Goal: Use online tool/utility: Utilize a website feature to perform a specific function

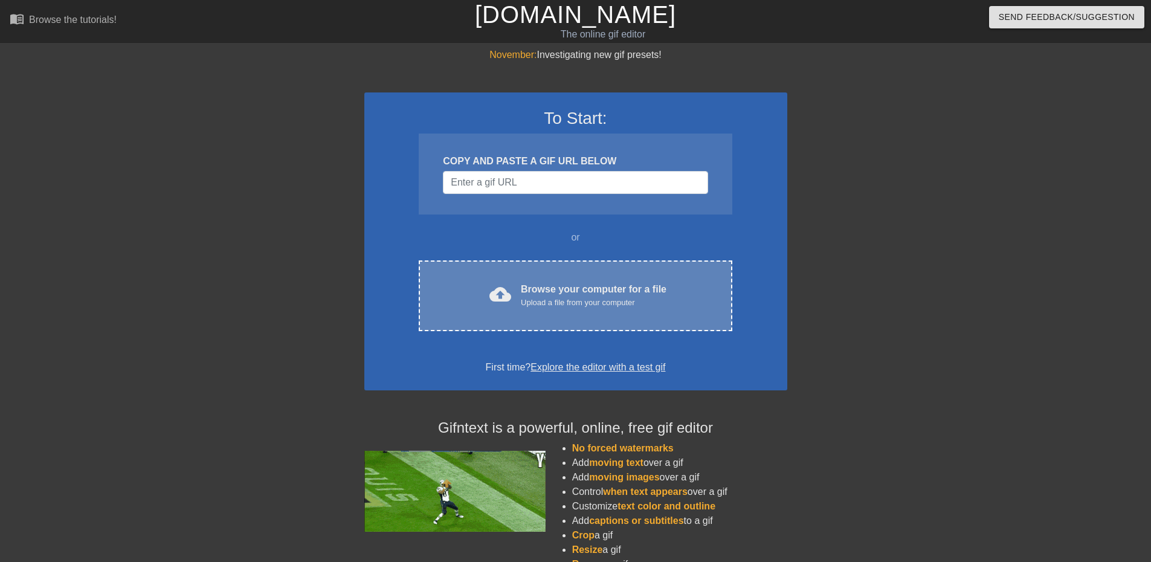
click at [543, 314] on div "cloud_upload Browse your computer for a file Upload a file from your computer C…" at bounding box center [575, 295] width 313 height 71
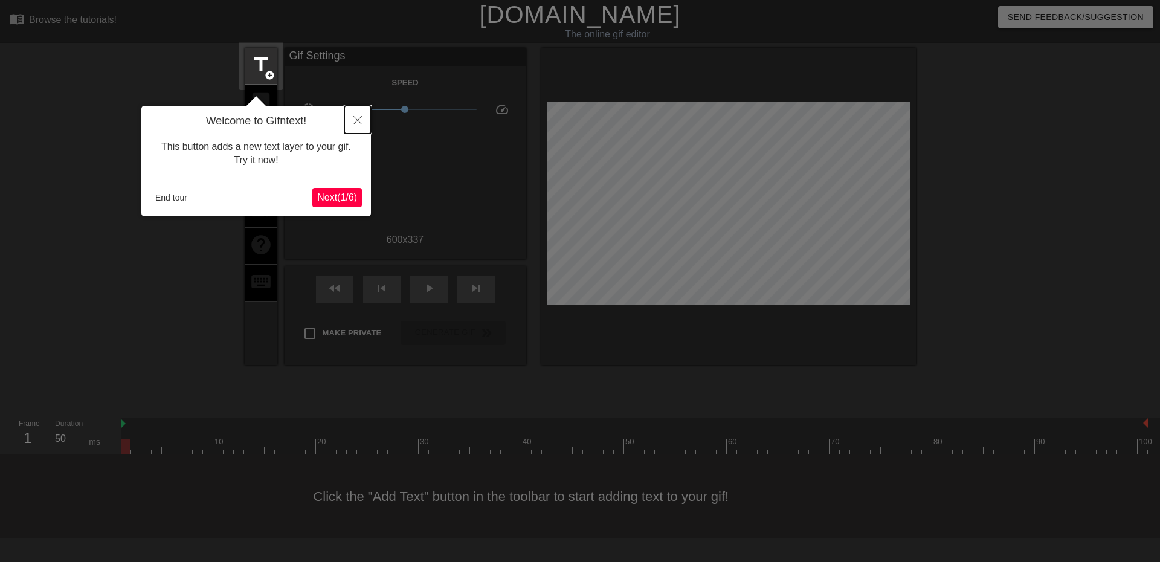
click at [363, 124] on button "Close" at bounding box center [357, 120] width 27 height 28
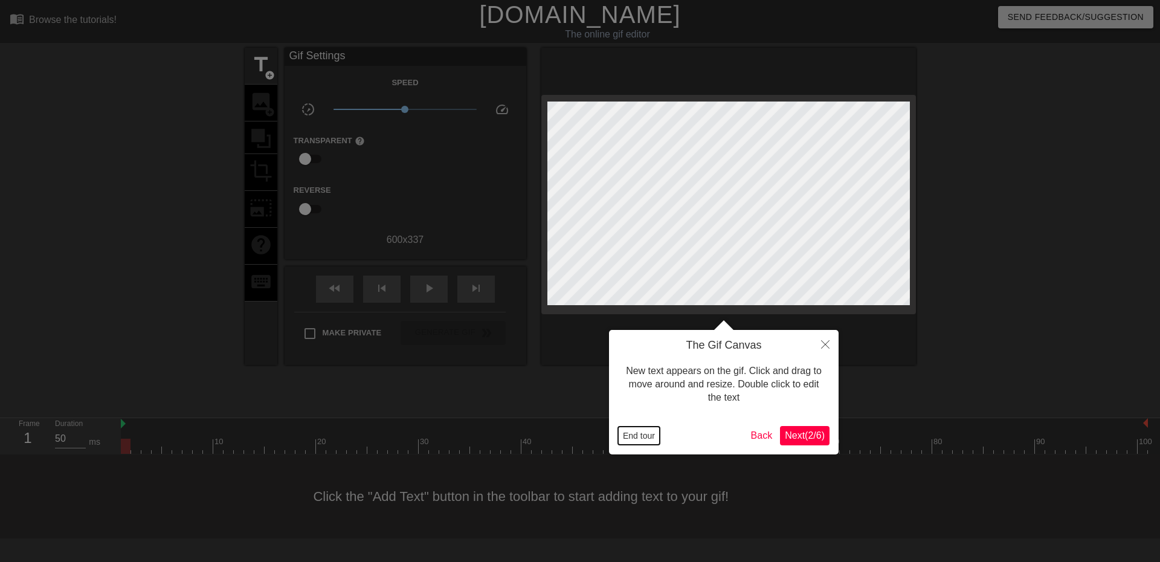
click at [634, 439] on button "End tour" at bounding box center [639, 436] width 42 height 18
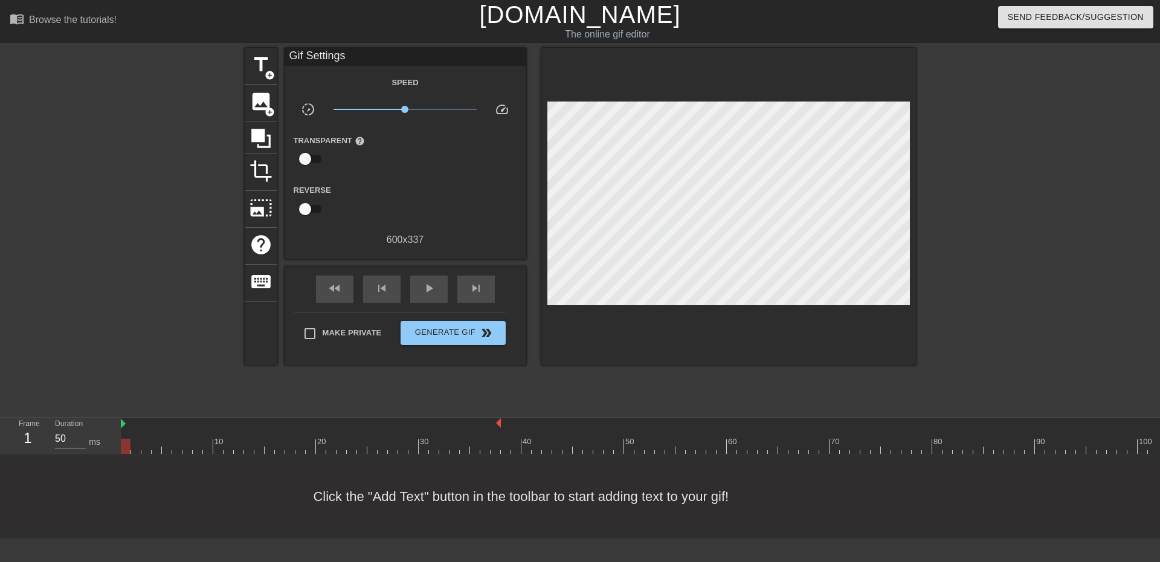
drag, startPoint x: 1146, startPoint y: 425, endPoint x: 500, endPoint y: 424, distance: 645.4
click at [126, 444] on div at bounding box center [126, 446] width 10 height 15
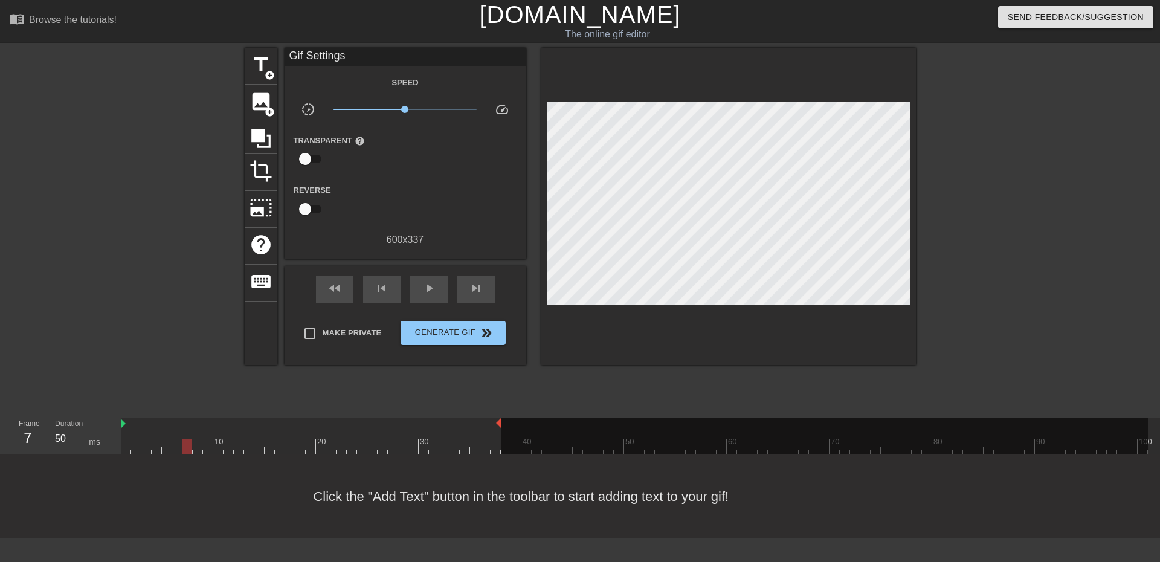
click at [189, 445] on div at bounding box center [634, 446] width 1027 height 15
drag, startPoint x: 189, startPoint y: 445, endPoint x: 155, endPoint y: 482, distance: 49.6
click at [155, 482] on div "menu_book Browse the tutorials! [DOMAIN_NAME] The online gif editor Send Feedba…" at bounding box center [580, 269] width 1160 height 538
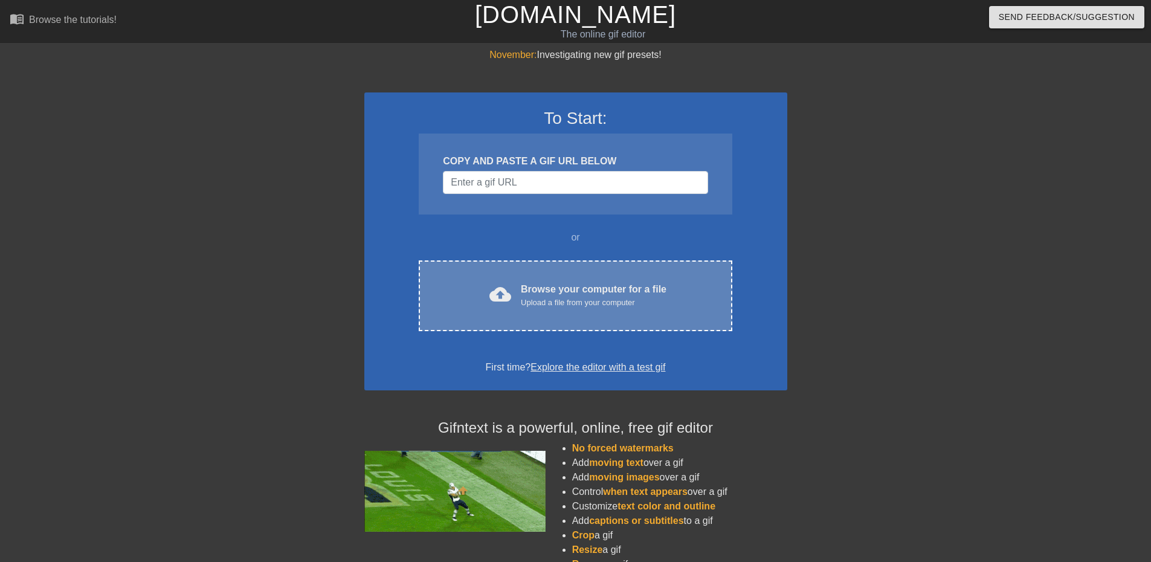
click at [561, 294] on div "Browse your computer for a file Upload a file from your computer" at bounding box center [594, 295] width 146 height 27
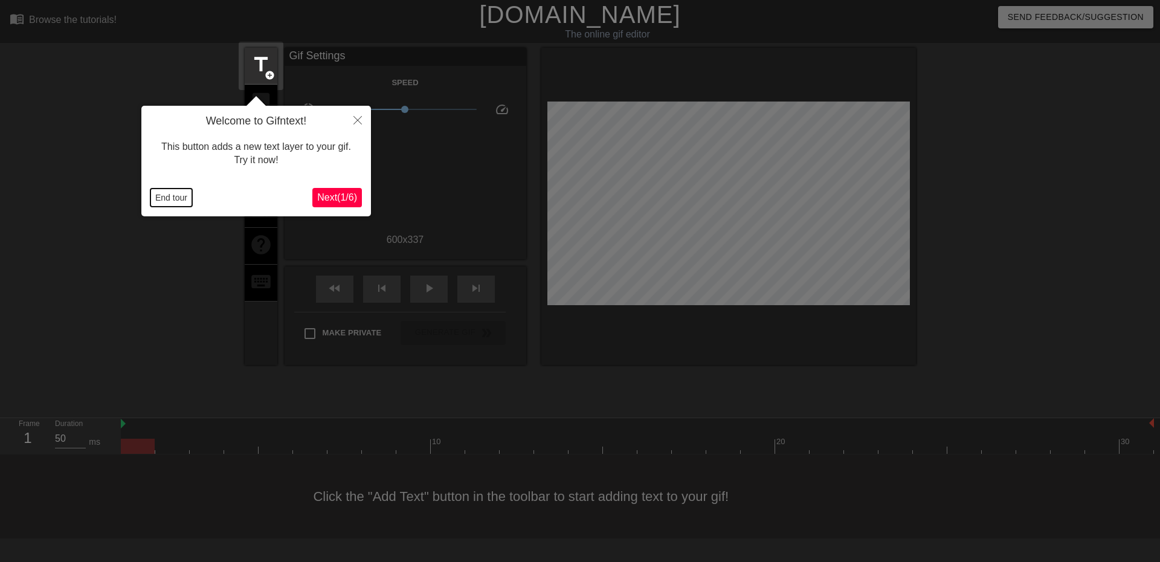
click at [166, 198] on button "End tour" at bounding box center [171, 198] width 42 height 18
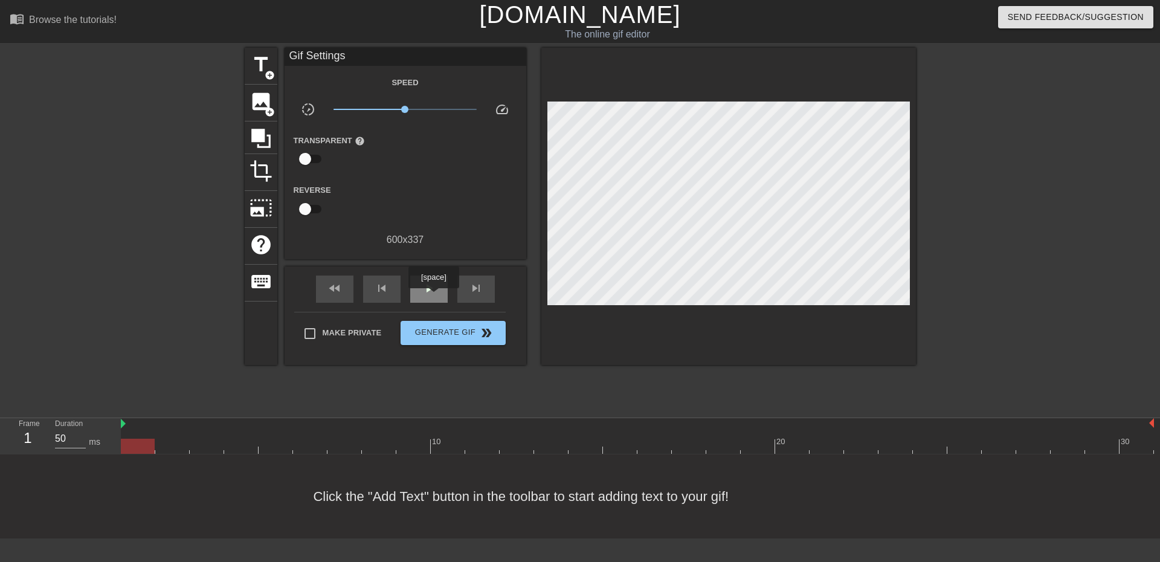
click at [433, 297] on div "play_arrow" at bounding box center [428, 289] width 37 height 27
click at [262, 72] on span "title" at bounding box center [261, 64] width 23 height 23
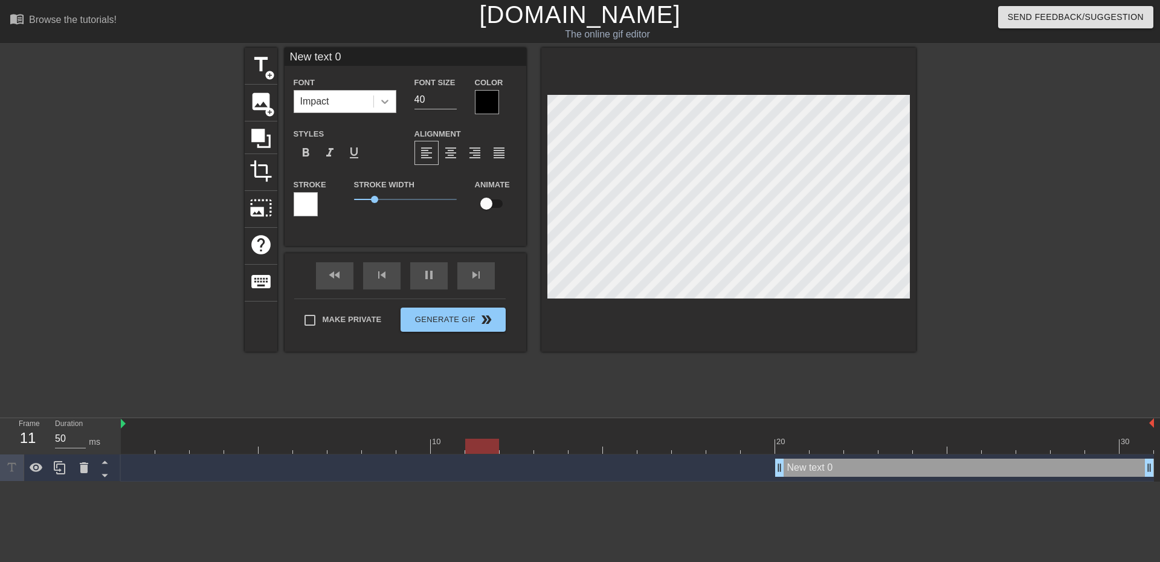
click at [383, 106] on icon at bounding box center [385, 101] width 12 height 12
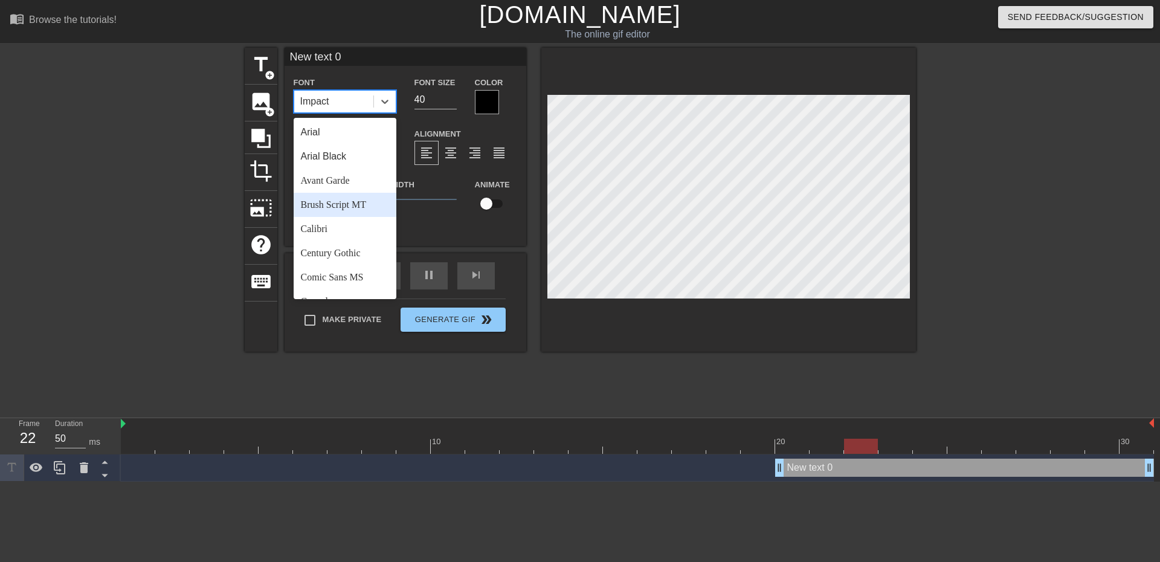
click at [186, 224] on div at bounding box center [139, 229] width 181 height 363
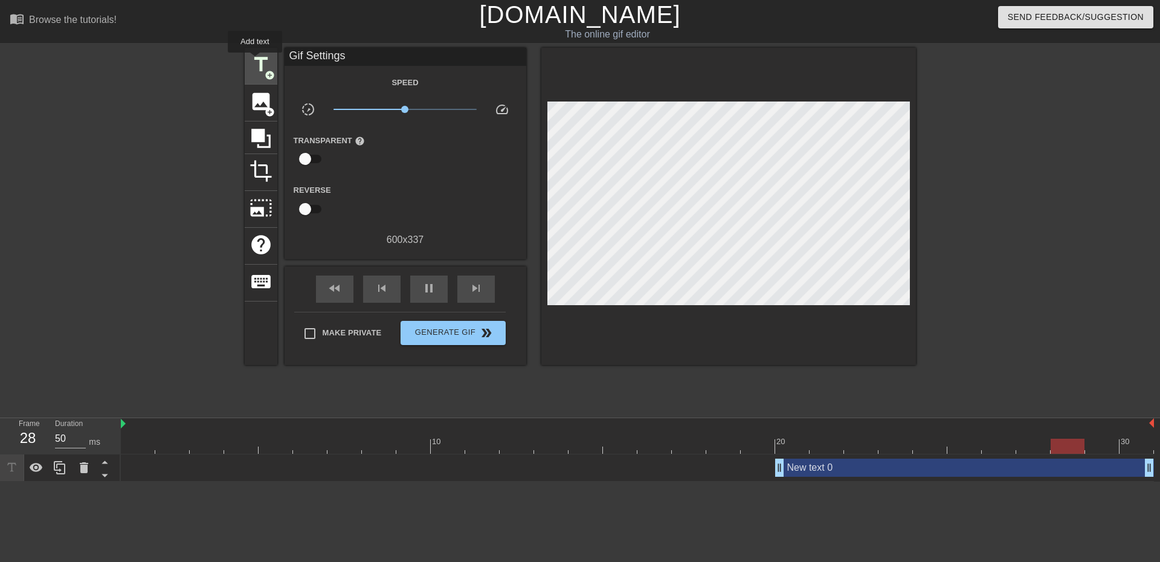
click at [255, 61] on span "title" at bounding box center [261, 64] width 23 height 23
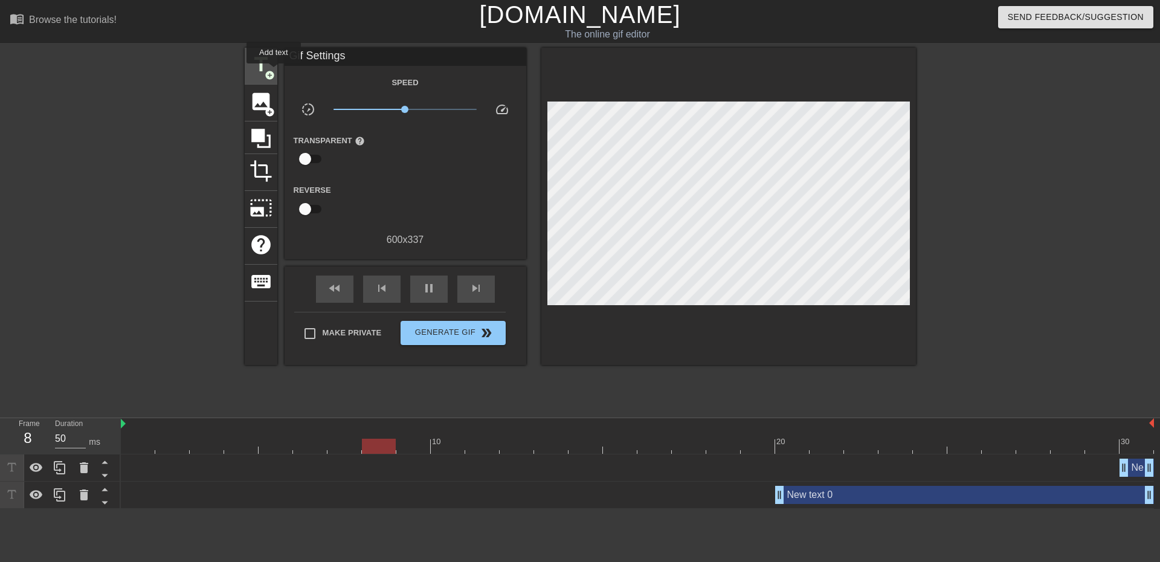
click at [274, 72] on span "add_circle" at bounding box center [270, 75] width 10 height 10
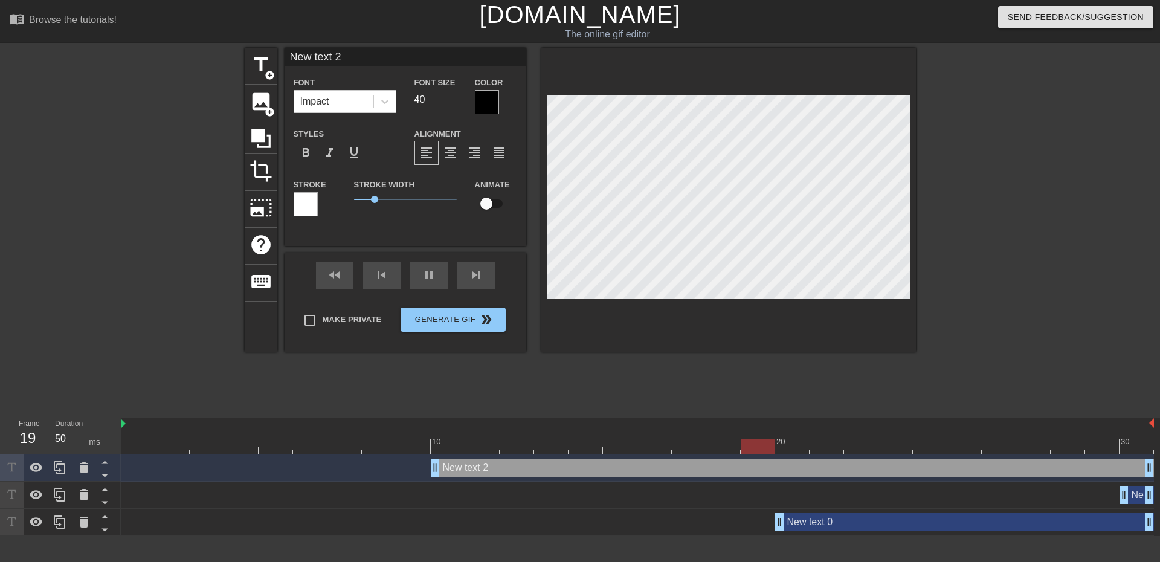
click at [923, 529] on div "New text 0 drag_handle drag_handle" at bounding box center [964, 522] width 379 height 18
type input "New text 0"
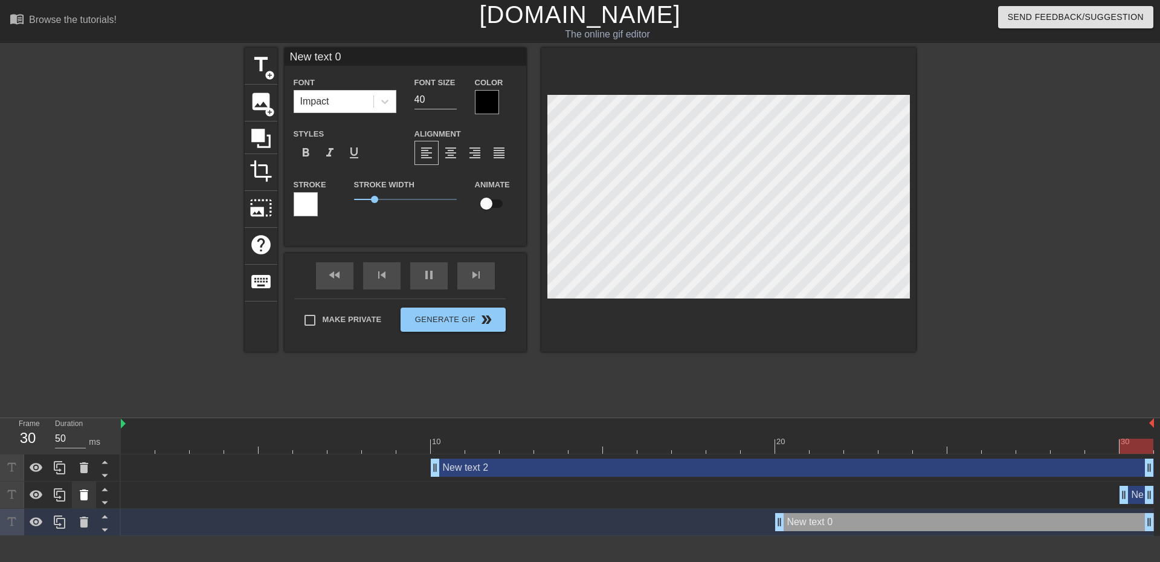
click at [84, 499] on icon at bounding box center [84, 494] width 8 height 11
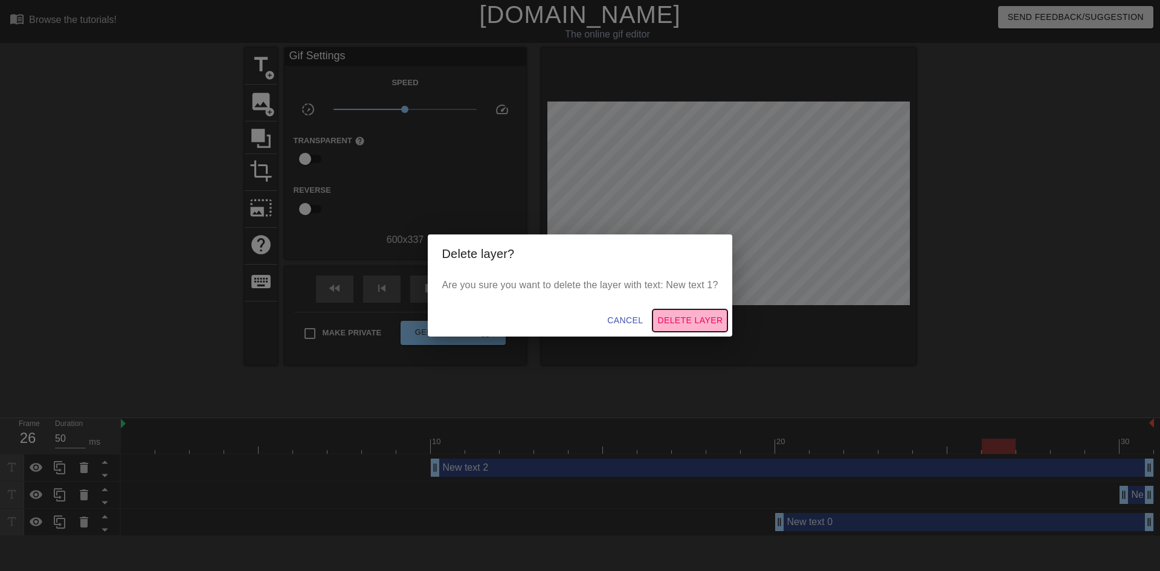
click at [708, 324] on span "Delete Layer" at bounding box center [689, 320] width 65 height 15
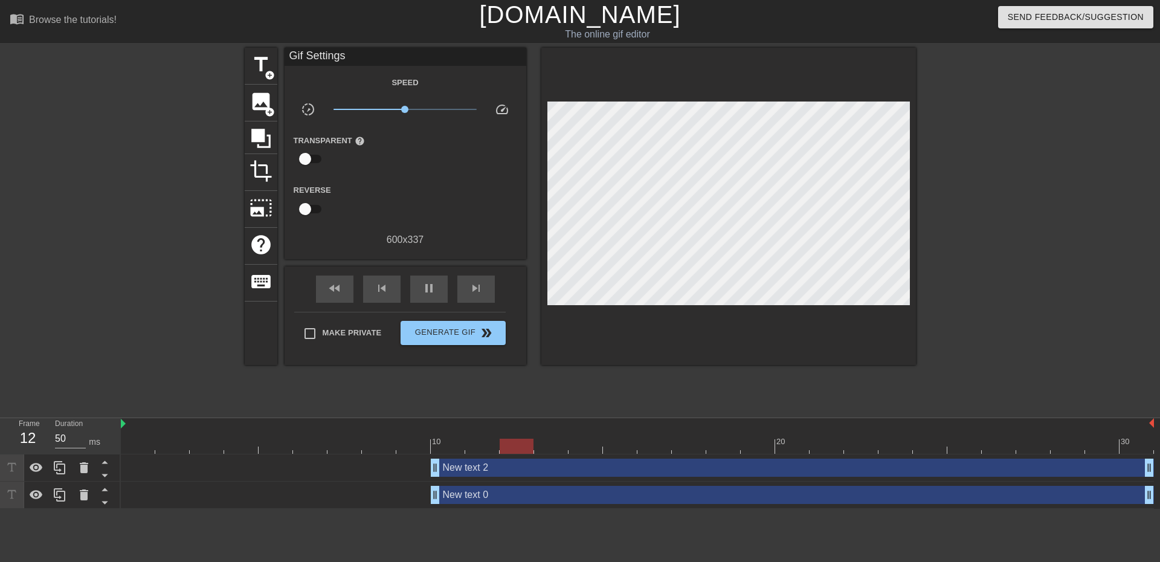
drag, startPoint x: 778, startPoint y: 497, endPoint x: 433, endPoint y: 503, distance: 344.5
click at [446, 467] on div "New text 2 drag_handle drag_handle" at bounding box center [792, 468] width 723 height 18
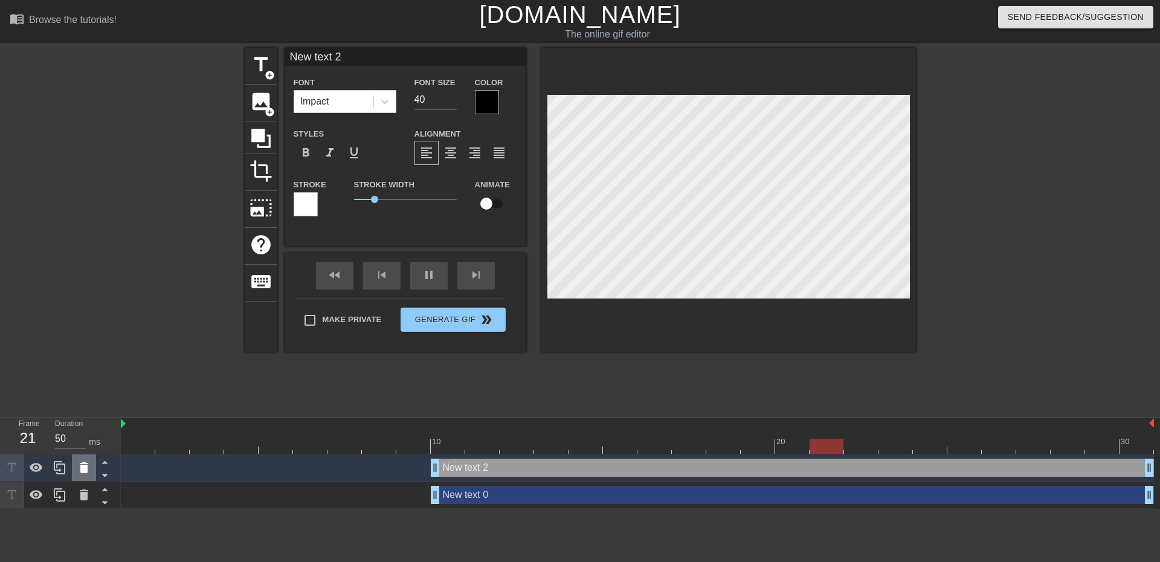
click at [85, 468] on icon at bounding box center [84, 467] width 8 height 11
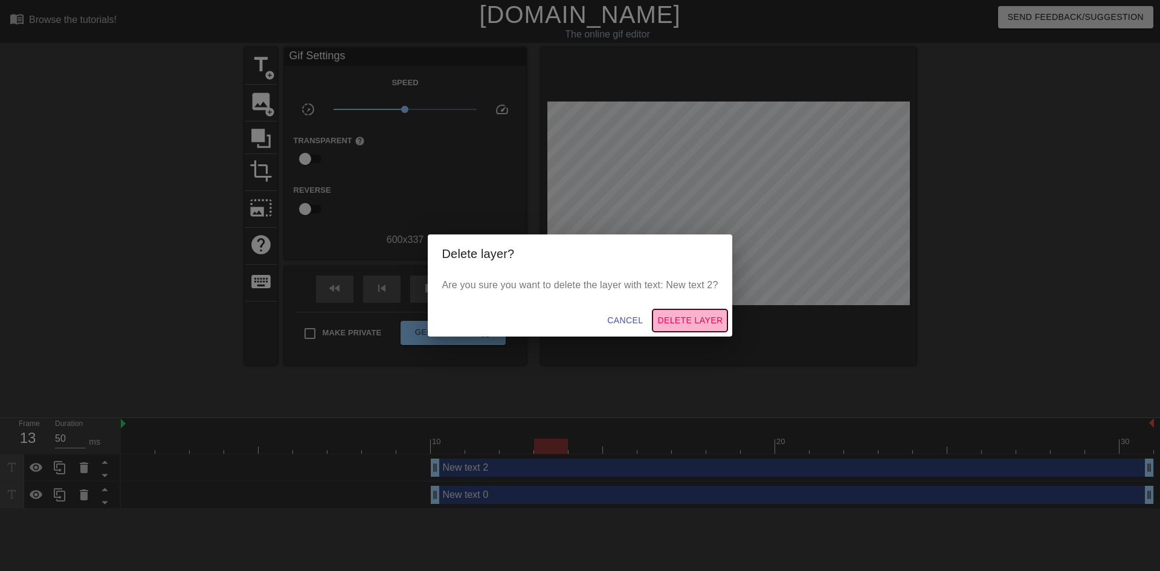
click at [676, 320] on span "Delete Layer" at bounding box center [689, 320] width 65 height 15
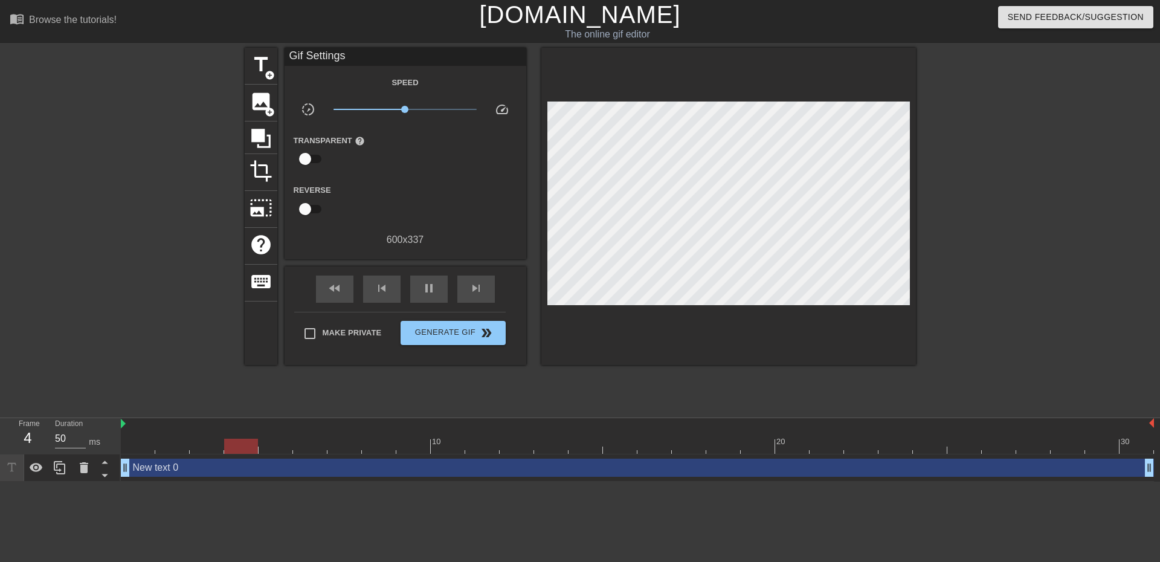
drag, startPoint x: 434, startPoint y: 465, endPoint x: 134, endPoint y: 470, distance: 299.8
click at [174, 474] on div "New text 0 drag_handle drag_handle" at bounding box center [637, 468] width 1033 height 18
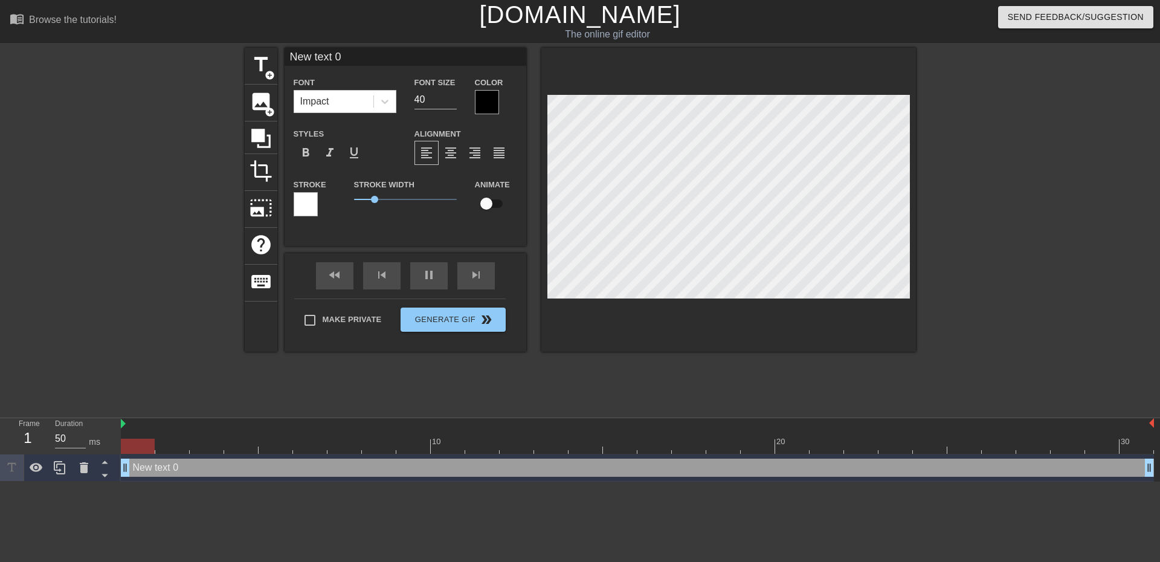
click at [494, 473] on div "New text 0 drag_handle drag_handle" at bounding box center [637, 468] width 1033 height 18
type input "K"
type textarea "K"
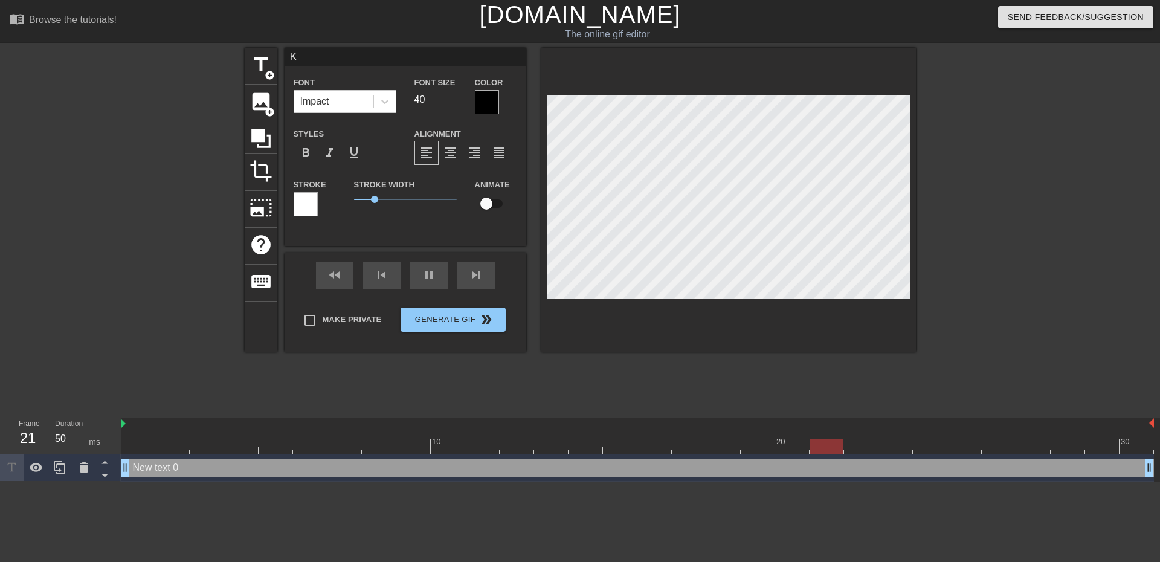
scroll to position [2, 2]
type input "Ke"
type textarea "Ke"
type input "Kee"
type textarea "Keep"
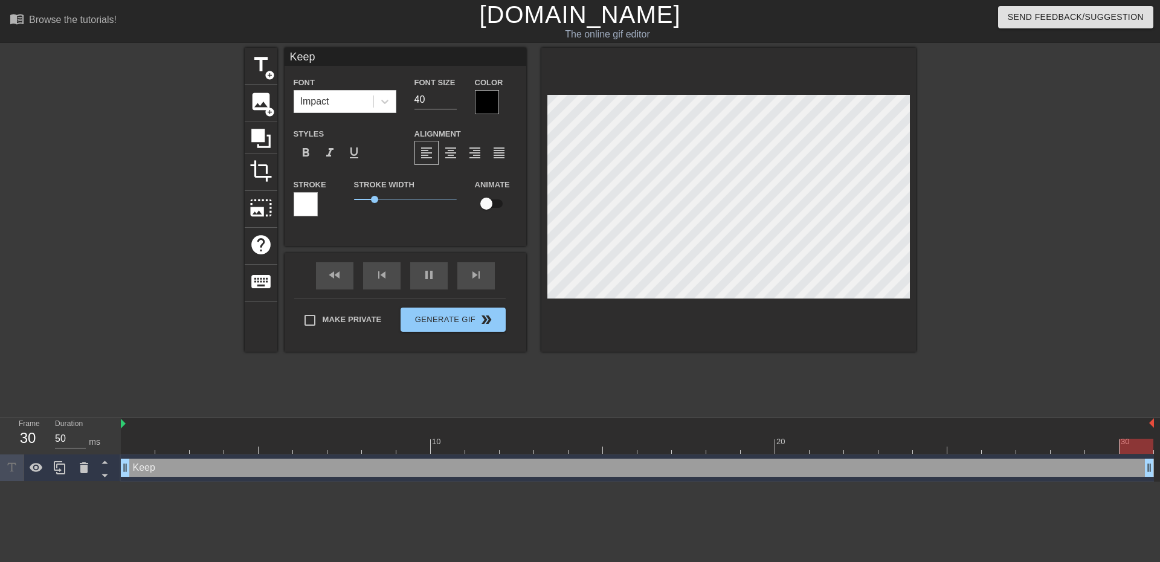
type input "Keep"
type textarea "Keep"
type input "Keep y"
type textarea "Keep y"
type input "Keep yo"
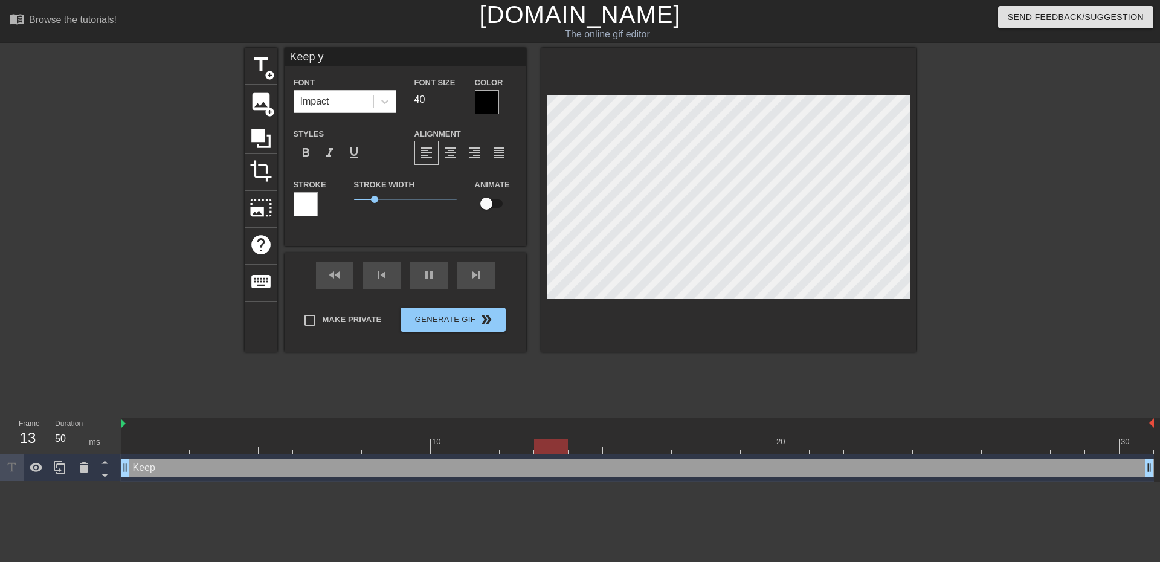
type textarea "Keep yo"
type input "Keep you"
type textarea "Keep you"
type input "Keep your"
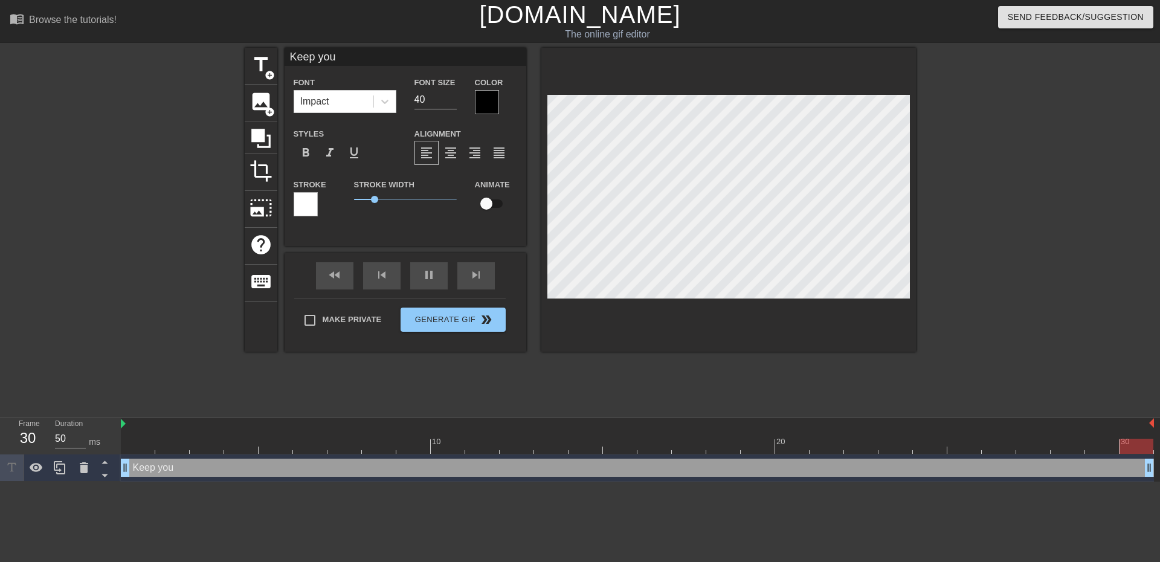
type textarea "Keep your"
type input "Keep your"
type textarea "Keep your"
type input "Keep your s"
type textarea "Keep your s"
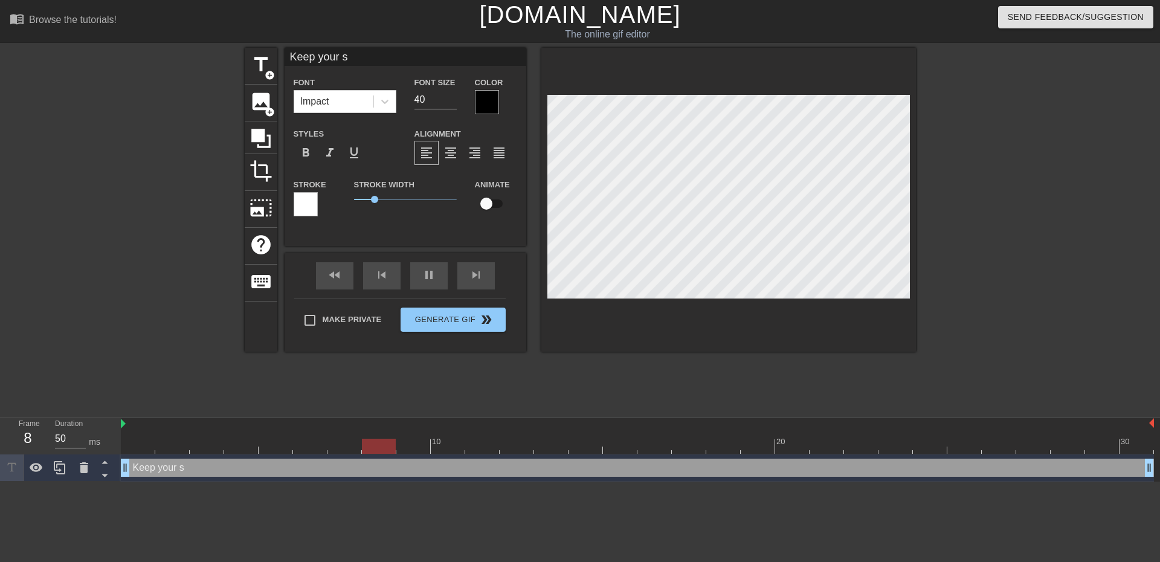
type input "Keep your st"
type textarea "Keep your st"
type input "Keep your sto"
type textarea "Keep your sto"
type input "Keep your stop"
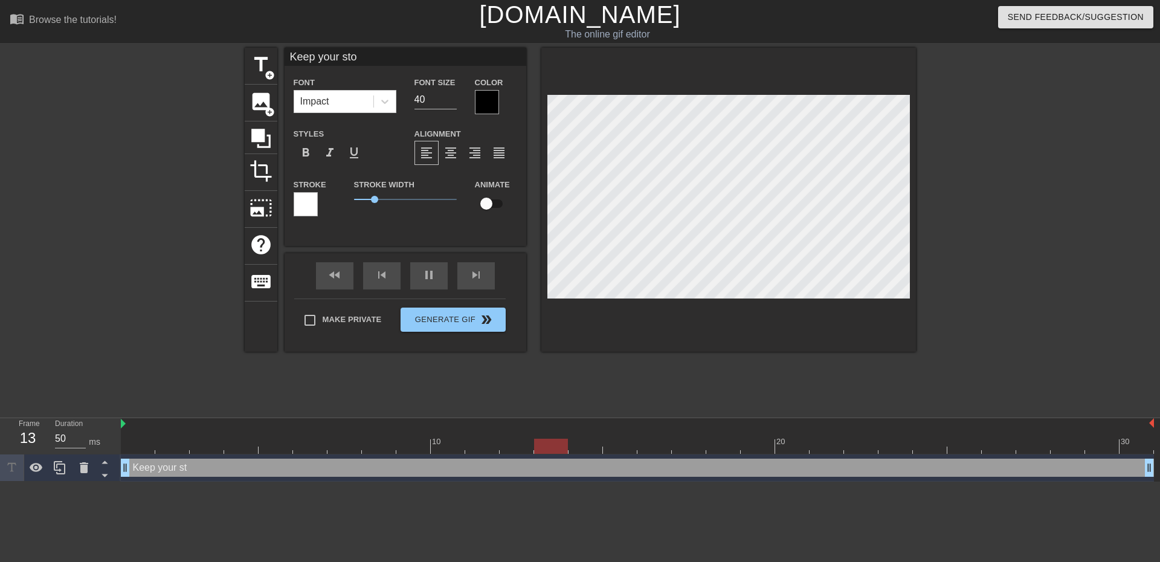
type textarea "Keep your stop"
type input "Keep your stops"
type textarea "Keep your stops"
type input "Keep your stops"
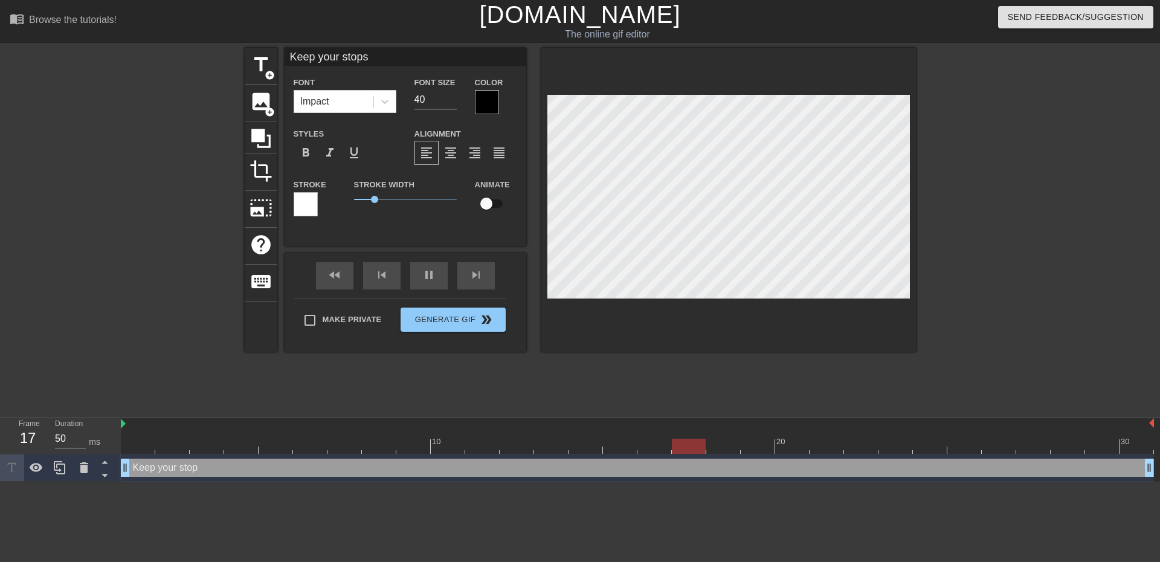
type textarea "Keep your stops"
type input "Keep your stops t"
type textarea "Keep your stops t"
type input "Keep your stops ti"
type textarea "Keep your stops ti"
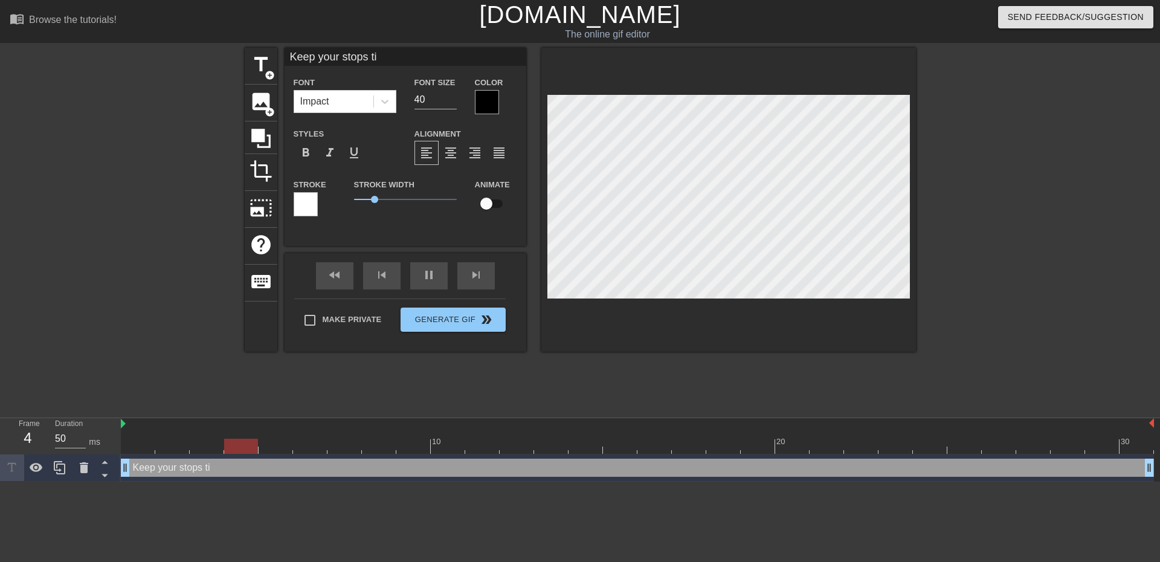
type input "Keep your stops tig"
type textarea "Keep your stops tig"
type input "Keep your stops tigh"
type textarea "Keep your stops tigh"
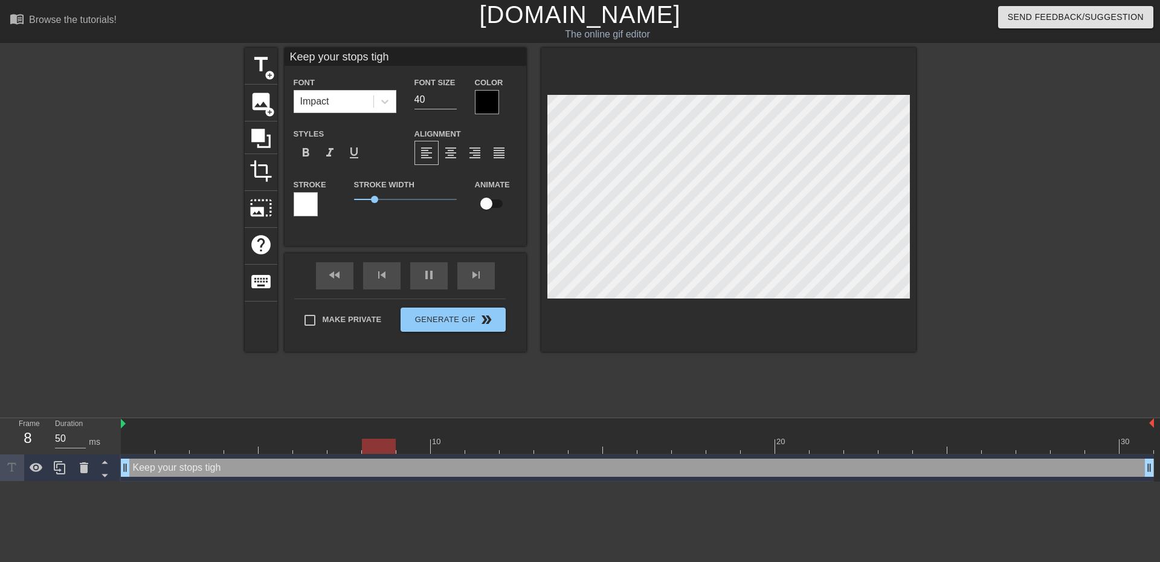
type input "Keep your stops tight"
type textarea "Keep your stops tight"
click at [477, 100] on div at bounding box center [487, 102] width 24 height 24
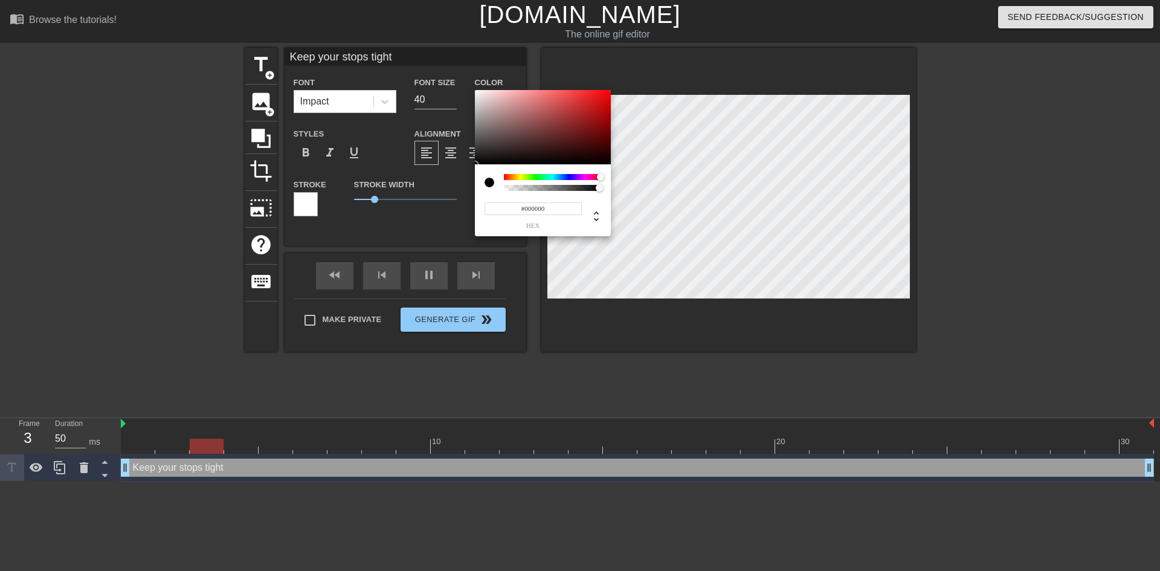
drag, startPoint x: 503, startPoint y: 177, endPoint x: 605, endPoint y: 180, distance: 102.8
click at [605, 180] on div at bounding box center [604, 177] width 7 height 7
type input "#FF0004"
drag, startPoint x: 586, startPoint y: 117, endPoint x: 616, endPoint y: 77, distance: 50.4
click at [616, 77] on div "#FF0004 hex" at bounding box center [580, 285] width 1160 height 571
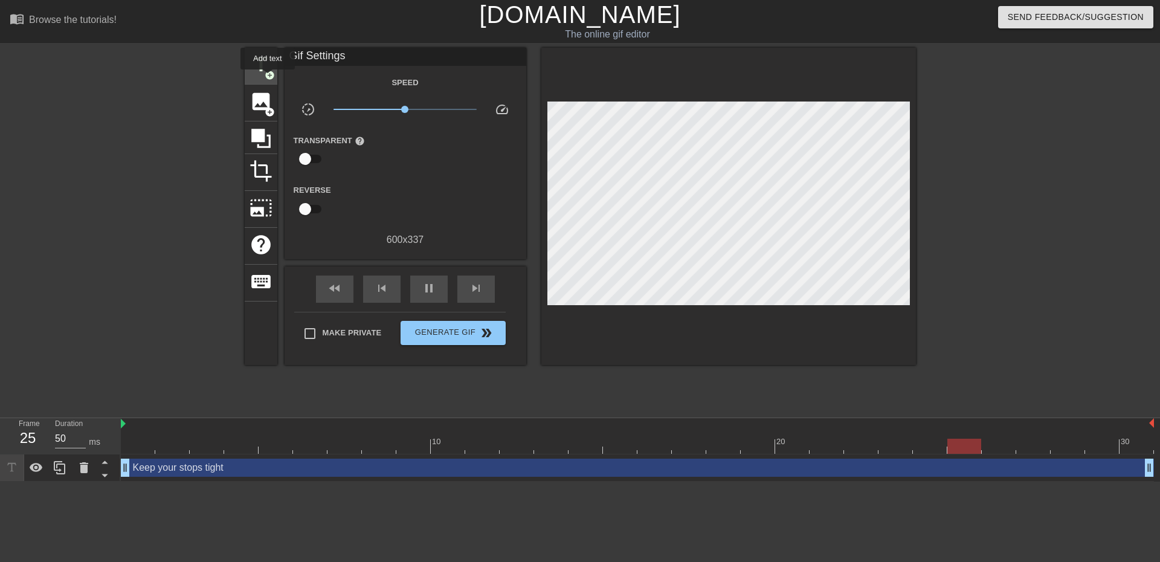
click at [268, 78] on span "add_circle" at bounding box center [270, 75] width 10 height 10
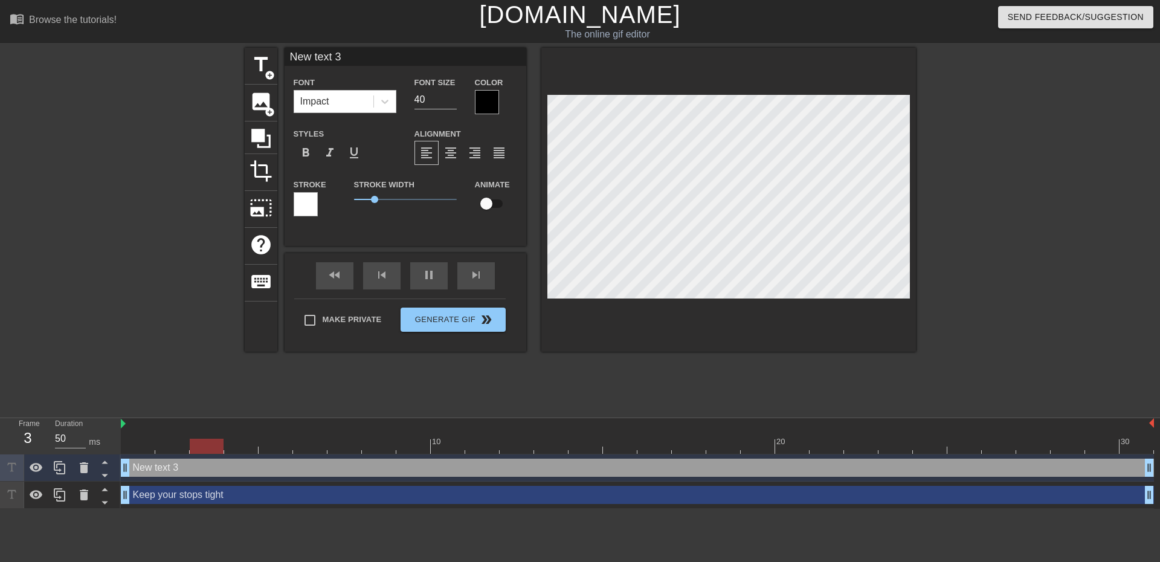
drag, startPoint x: 1051, startPoint y: 469, endPoint x: -96, endPoint y: 492, distance: 1147.7
click at [0, 492] on html "menu_book Browse the tutorials! Gifntext.com The online gif editor Send Feedbac…" at bounding box center [580, 254] width 1160 height 509
type input "a"
type textarea "a"
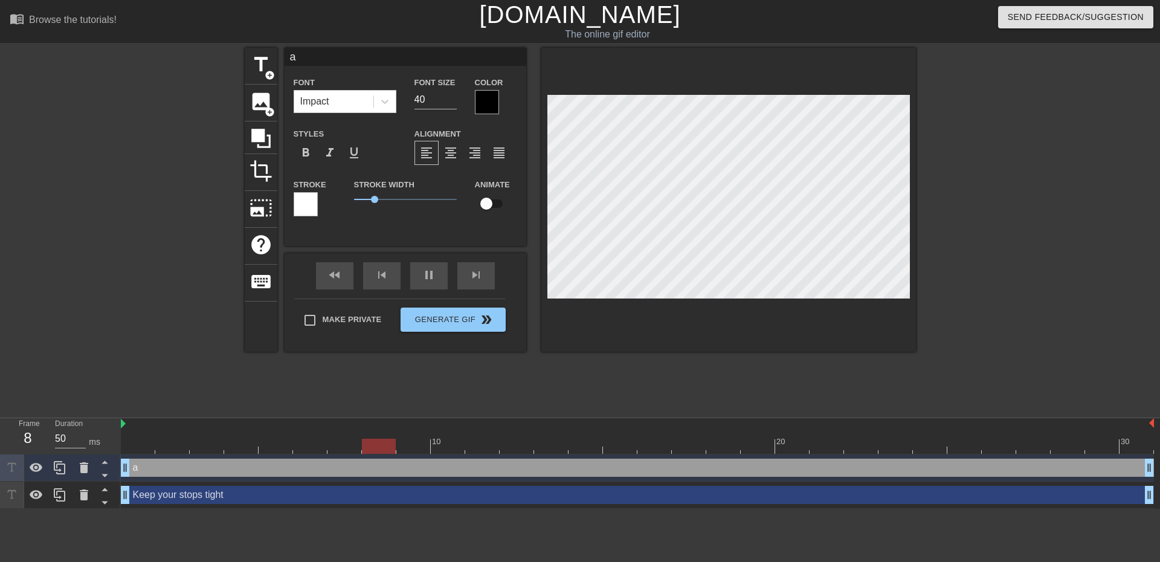
type input "an"
type textarea "an"
type input "and"
type textarea "and"
type input "and"
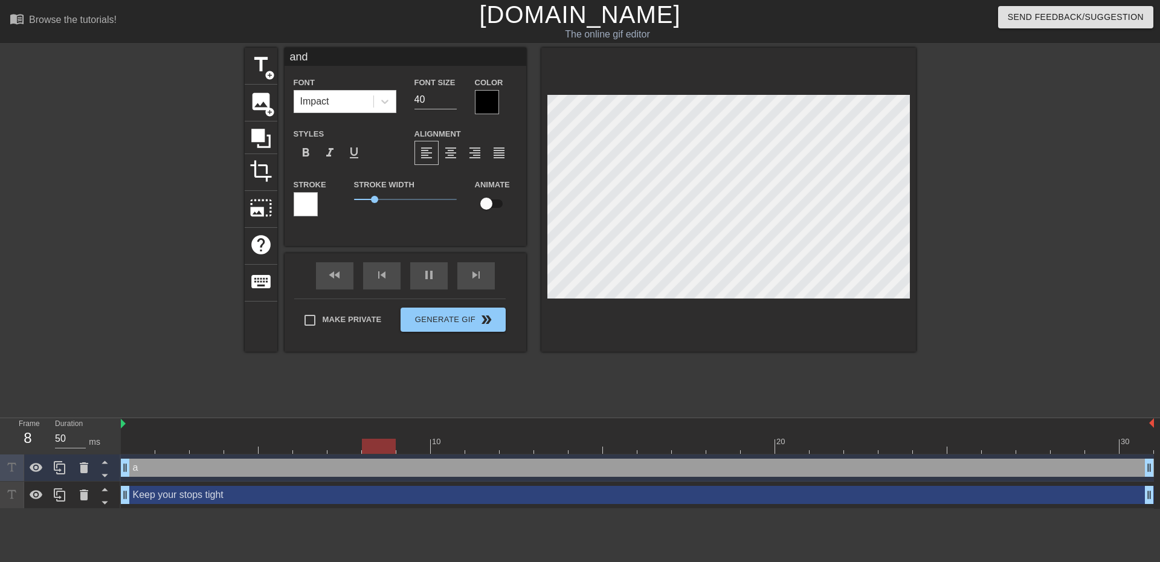
type textarea "and"
type input "and y"
type textarea "and y"
type input "and yo"
type textarea "and yo"
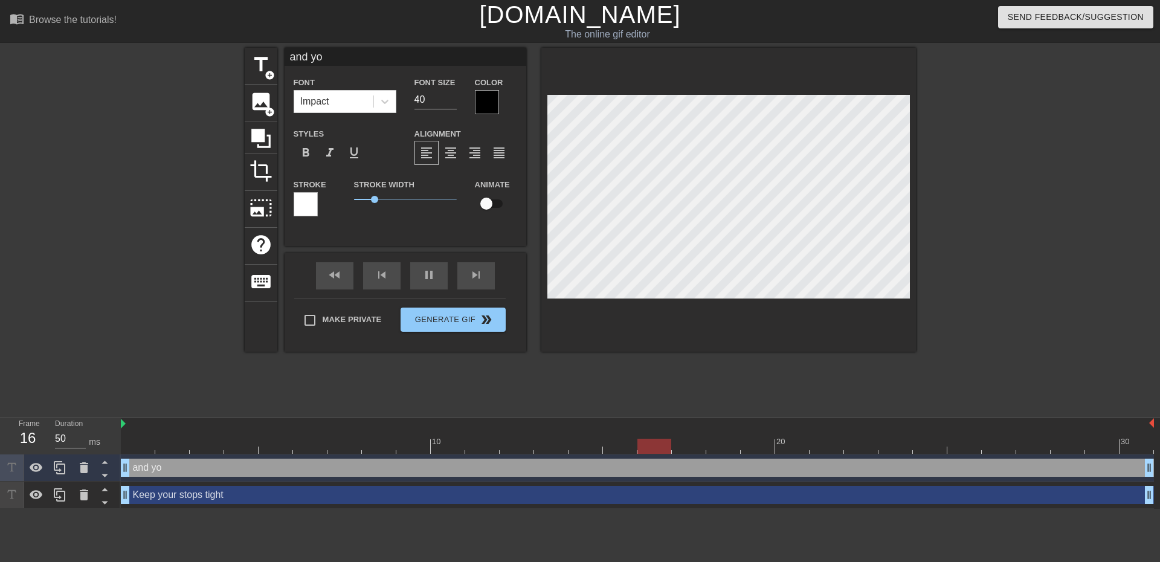
scroll to position [2, 2]
type input "and you"
type textarea "and you"
type input "and your"
type textarea "and your"
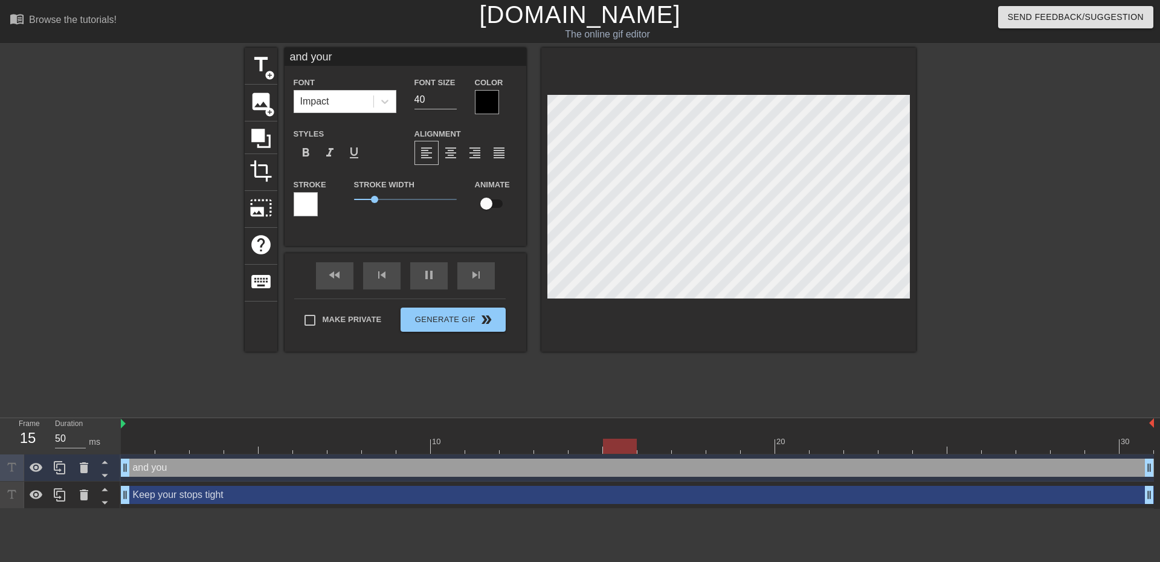
type input "and your"
type textarea "and your s"
type input "and your sh"
type textarea "and your sh"
type input "and your sho"
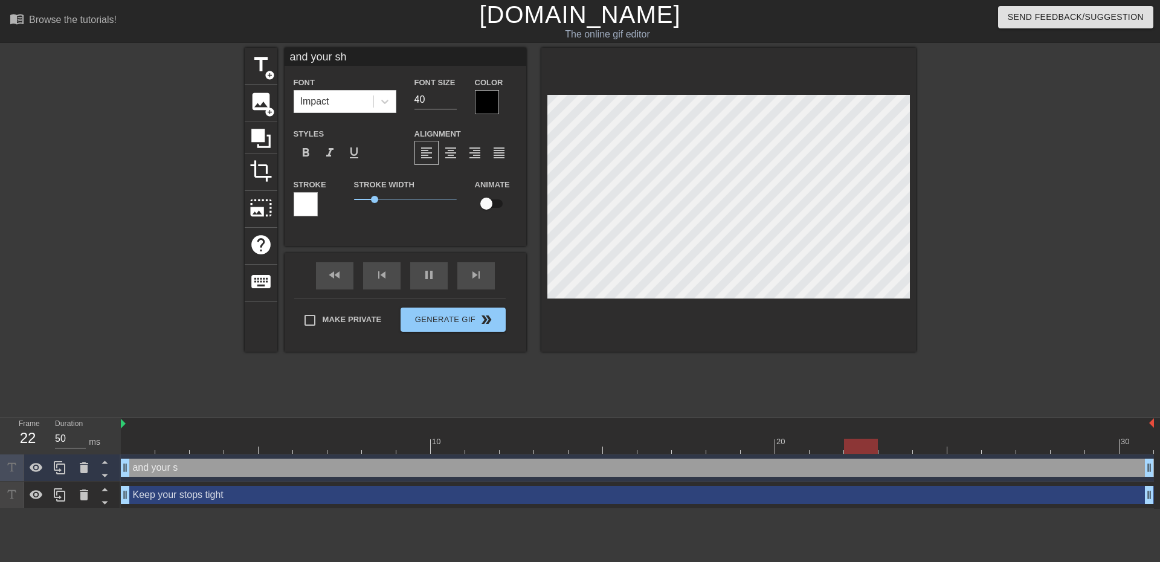
type textarea "and your sho"
type input "and your shor"
type textarea "and your shor"
type input "and your short"
type textarea "and your short"
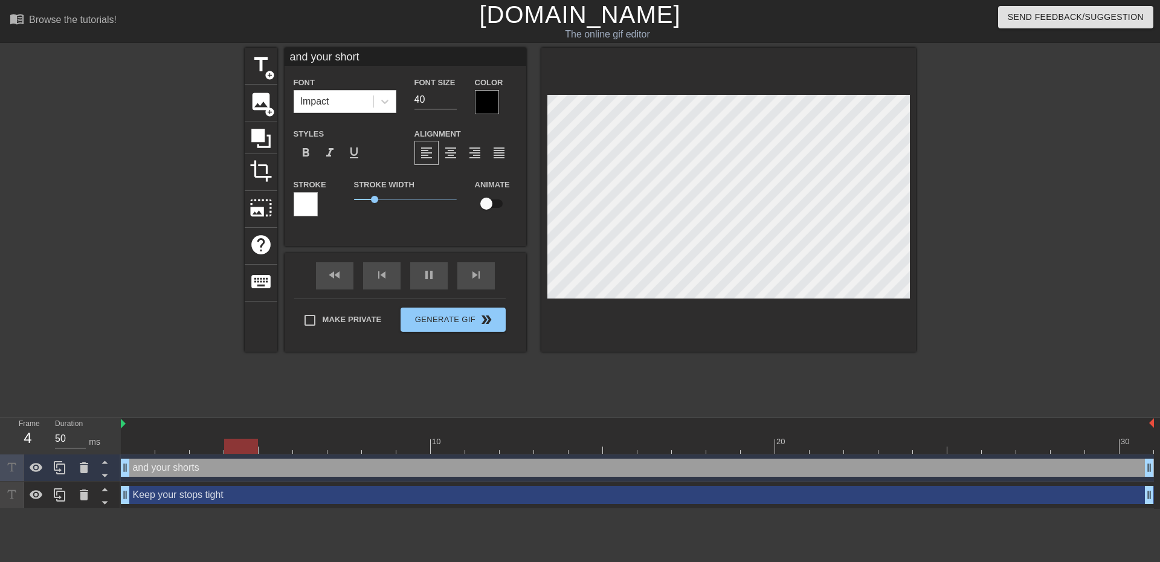
type input "and your shorts"
type textarea "and your shorts"
type input "and your shorts"
type textarea "and your shorts"
type input "and your shorts t"
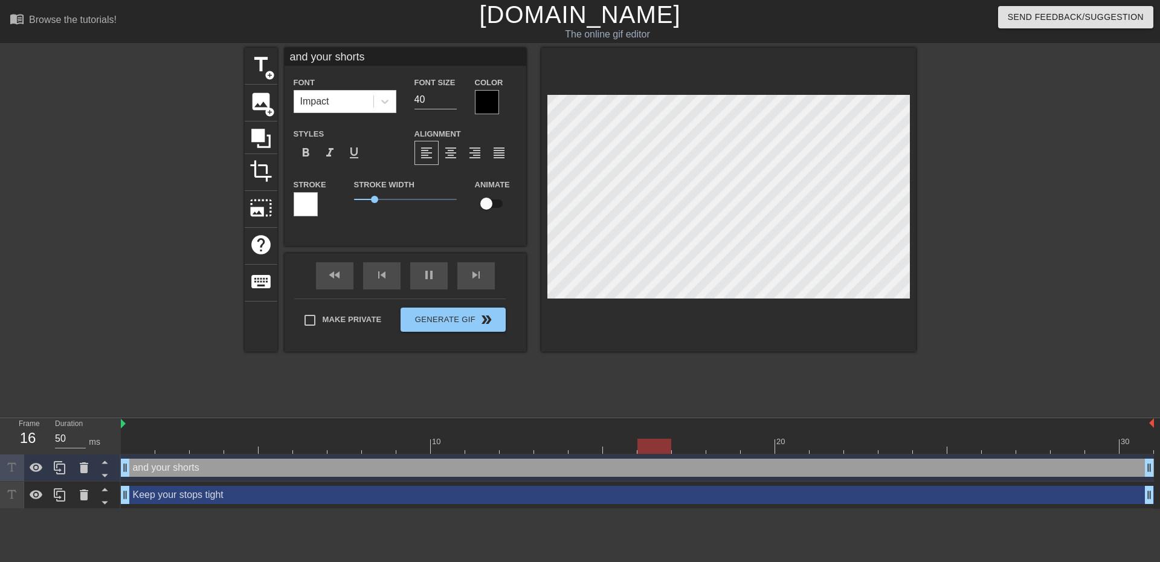
type textarea "and your shorts t"
type input "and your shorts ti"
type textarea "and your shorts ti"
type input "and your shorts tig"
type textarea "and your shorts tig"
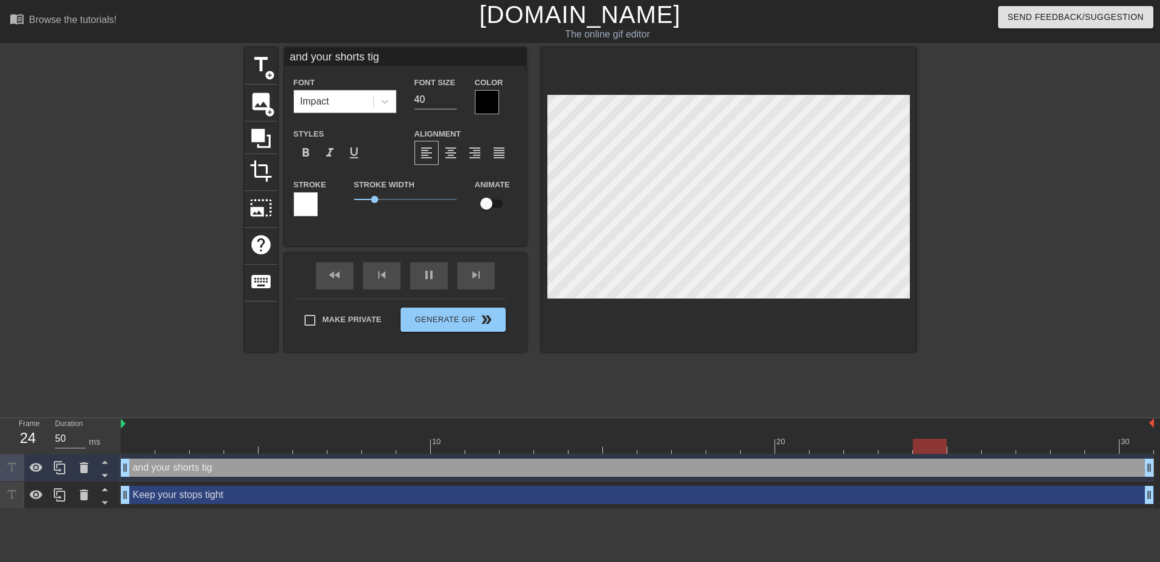
type input "and your shorts tigh"
type textarea "and your shorts tigh"
type input "and your shorts tight"
type textarea "and your shorts tight"
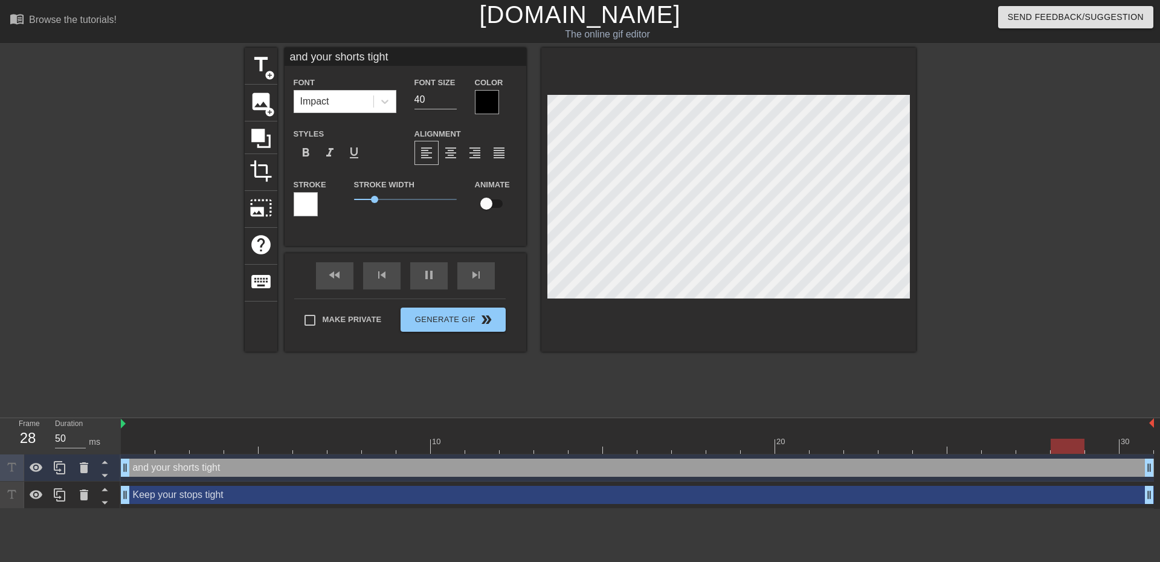
type input "and your shorts tighte"
type textarea "and your shorts tighte"
type input "and your shorts tighter"
type textarea "and your shorts tighter"
click at [489, 103] on div at bounding box center [487, 102] width 24 height 24
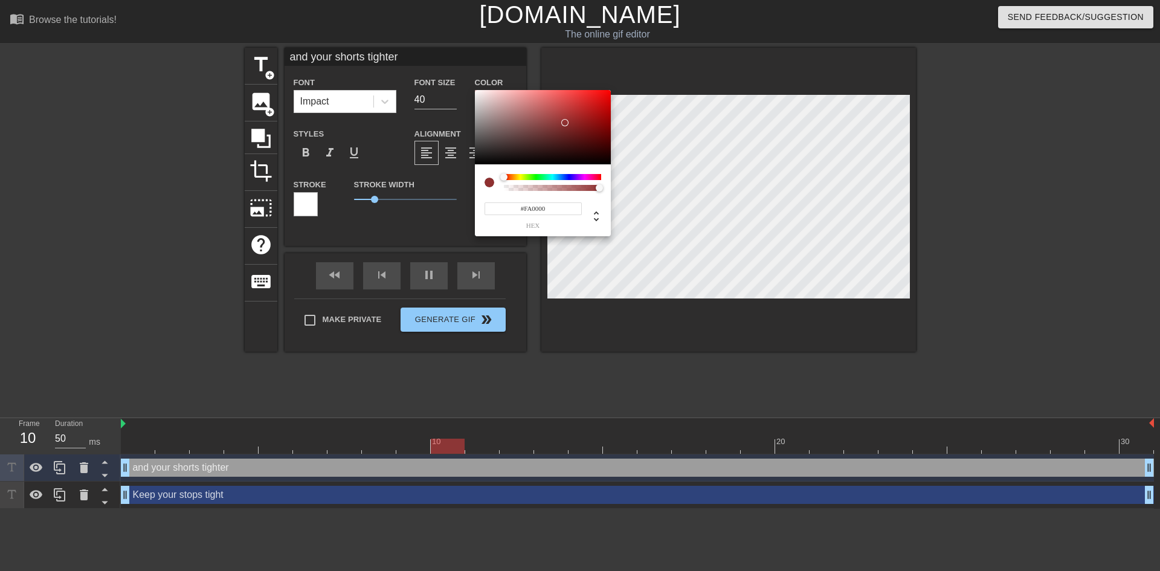
type input "#FF0000"
drag, startPoint x: 565, startPoint y: 123, endPoint x: 641, endPoint y: 80, distance: 86.9
click at [641, 80] on div "#FF0000 hex" at bounding box center [580, 285] width 1160 height 571
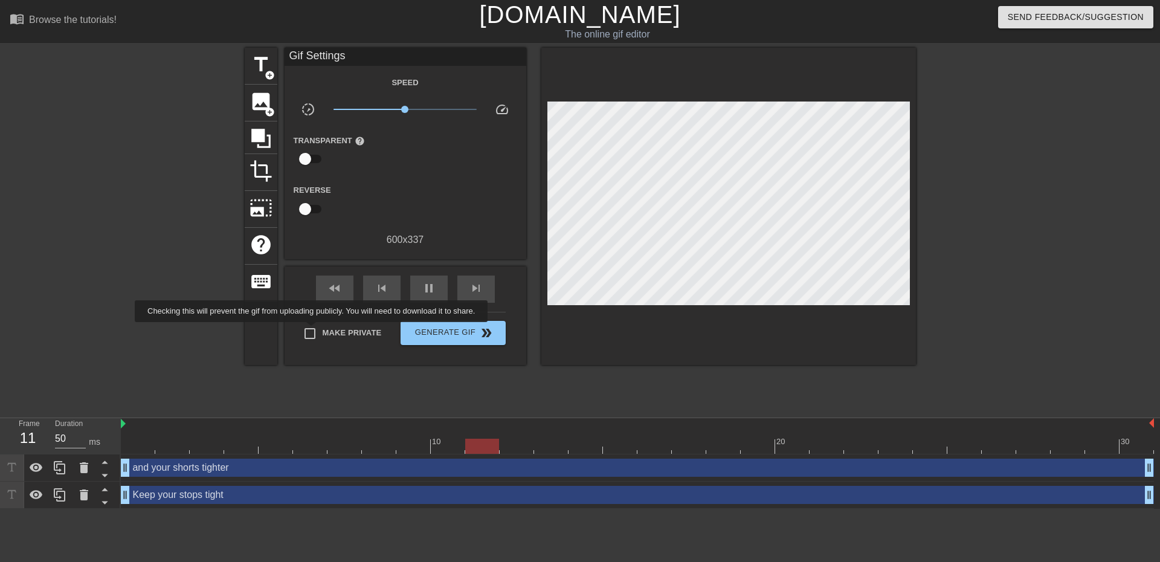
click at [314, 331] on input "Make Private" at bounding box center [309, 333] width 25 height 25
checkbox input "true"
click at [442, 334] on span "Generate Gif double_arrow" at bounding box center [452, 333] width 95 height 15
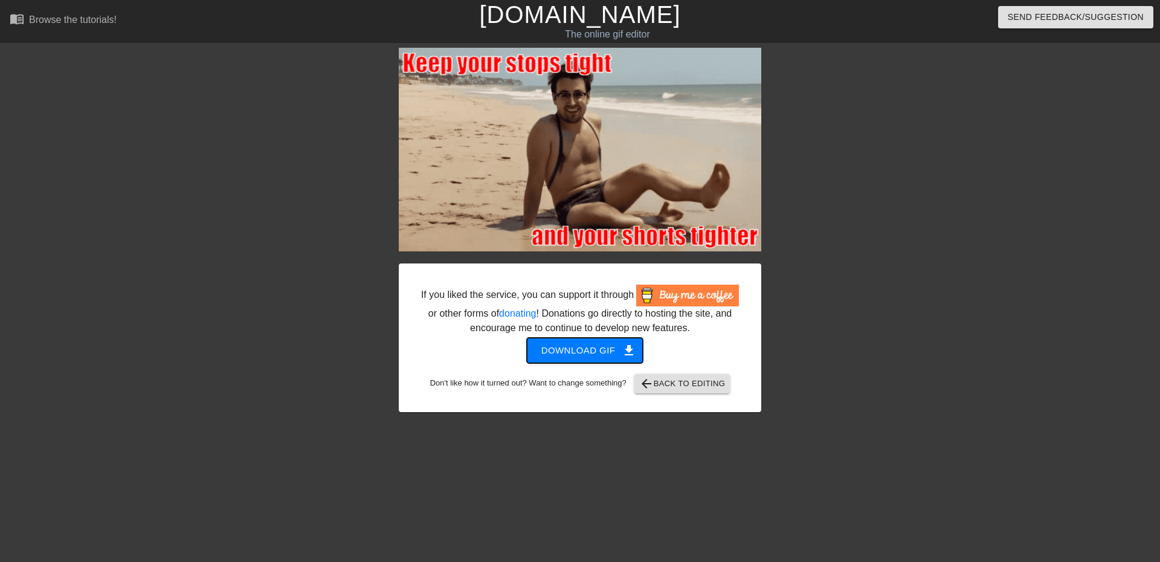
click at [557, 344] on span "Download gif get_app" at bounding box center [585, 351] width 88 height 16
